Goal: Find contact information: Find contact information

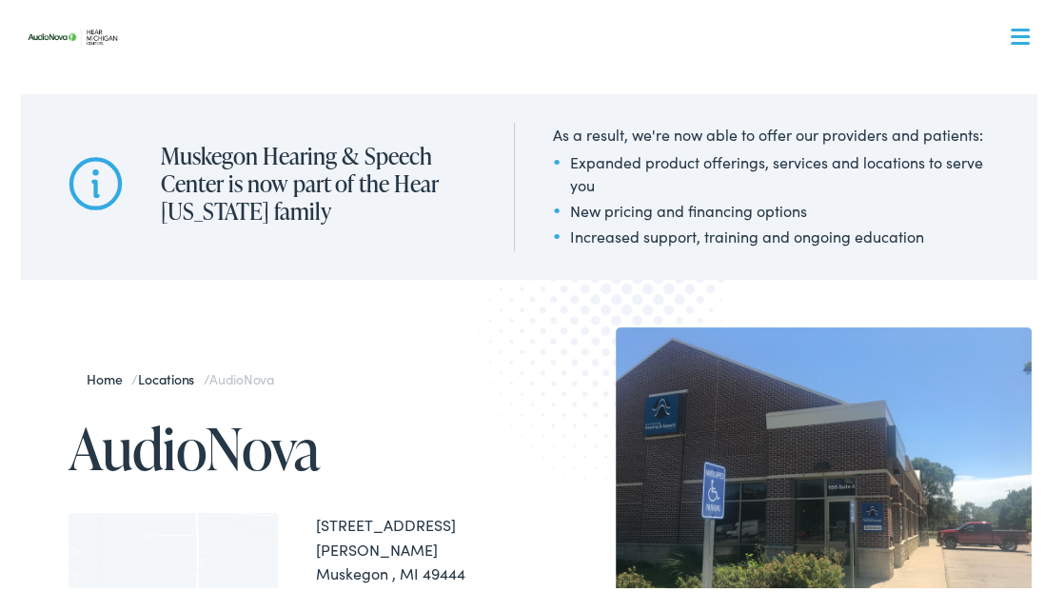
click at [373, 475] on h1 "AudioNova" at bounding box center [299, 444] width 461 height 63
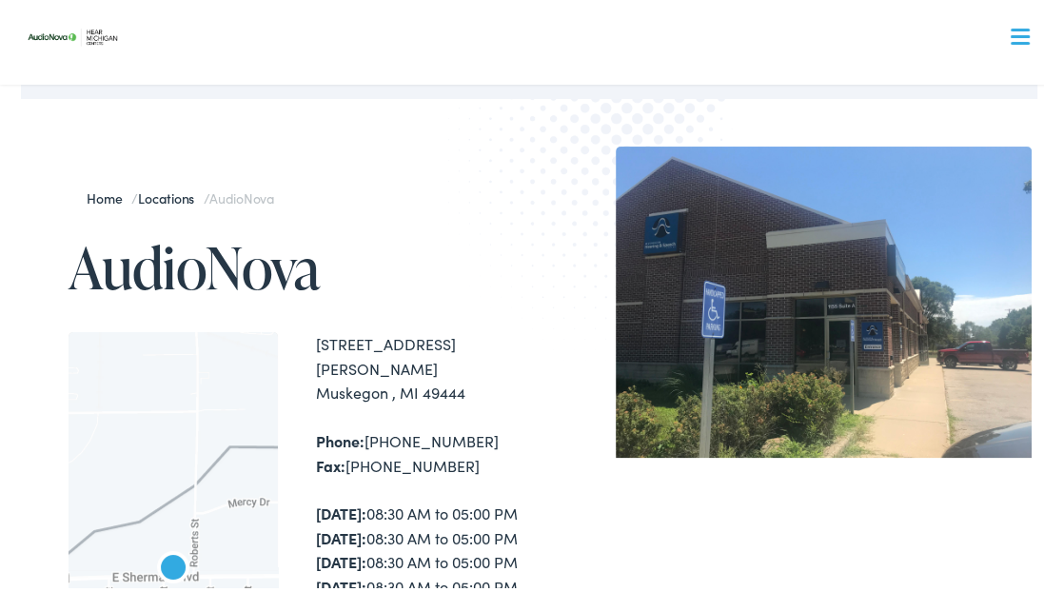
scroll to position [190, 0]
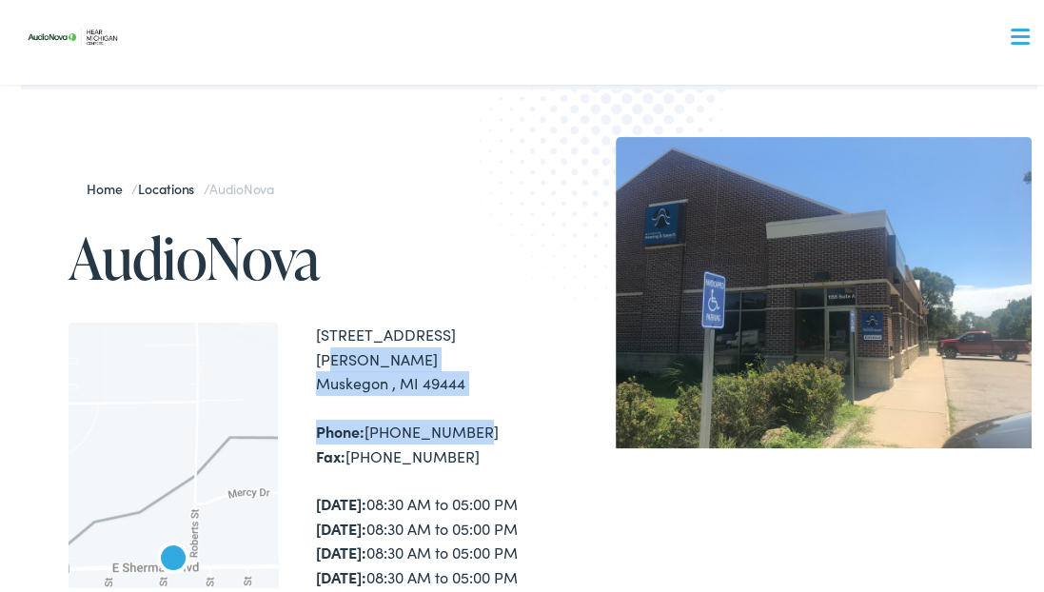
drag, startPoint x: 473, startPoint y: 403, endPoint x: 324, endPoint y: 330, distance: 166.0
click at [324, 330] on div "[STREET_ADDRESS][PERSON_NAME] Muskegon , MI 49444 Phone: [PHONE_NUMBER] Fax: [P…" at bounding box center [422, 579] width 213 height 521
drag, startPoint x: 324, startPoint y: 330, endPoint x: 334, endPoint y: 340, distance: 14.1
click at [334, 340] on div "[STREET_ADDRESS][PERSON_NAME] Muskegon , MI 49444" at bounding box center [422, 355] width 213 height 73
click at [474, 416] on div "Phone: [PHONE_NUMBER] Fax: [PHONE_NUMBER]" at bounding box center [422, 440] width 213 height 49
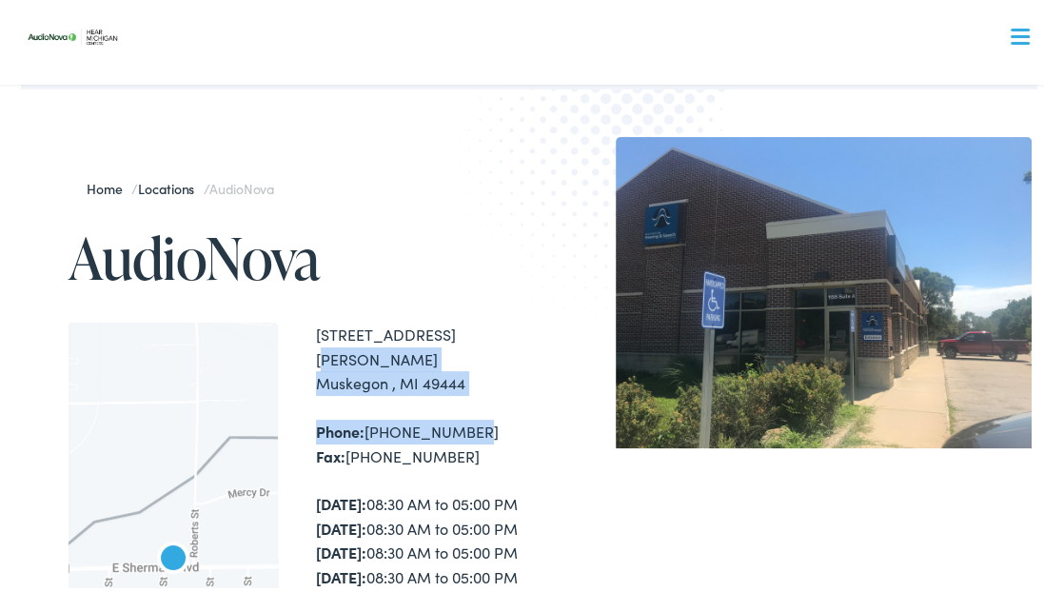
drag, startPoint x: 469, startPoint y: 402, endPoint x: 306, endPoint y: 328, distance: 178.5
click at [306, 328] on div "← Move left → Move right ↑ Move up ↓ Move down + Zoom in - Zoom out Home Jump l…" at bounding box center [299, 579] width 461 height 521
copy div "[STREET_ADDRESS][PERSON_NAME] [GEOGRAPHIC_DATA] Phone: [PHONE_NUMBER]"
